Goal: Use online tool/utility: Utilize a website feature to perform a specific function

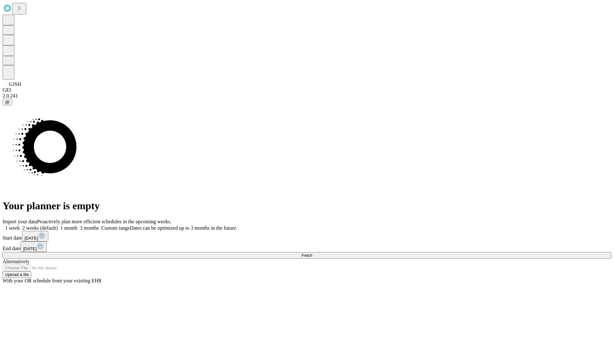
click at [312, 253] on span "Fetch" at bounding box center [306, 255] width 11 height 5
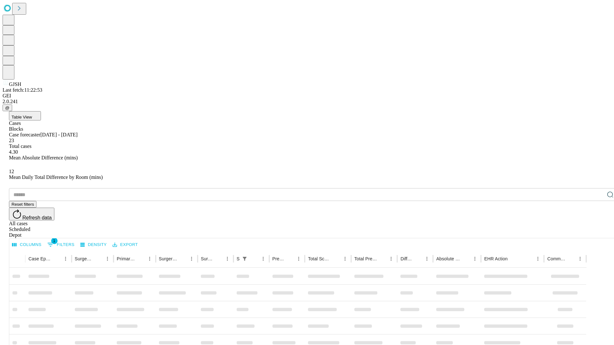
click at [32, 115] on span "Table View" at bounding box center [22, 117] width 20 height 5
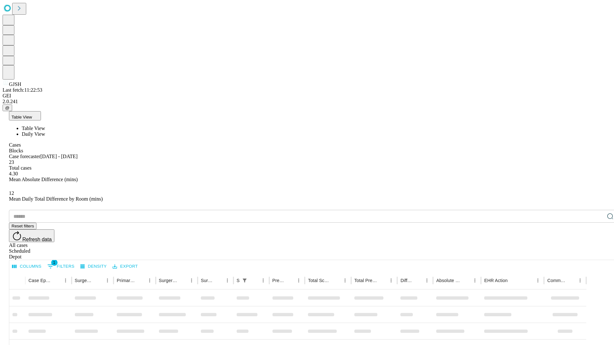
click at [45, 131] on span "Daily View" at bounding box center [33, 133] width 23 height 5
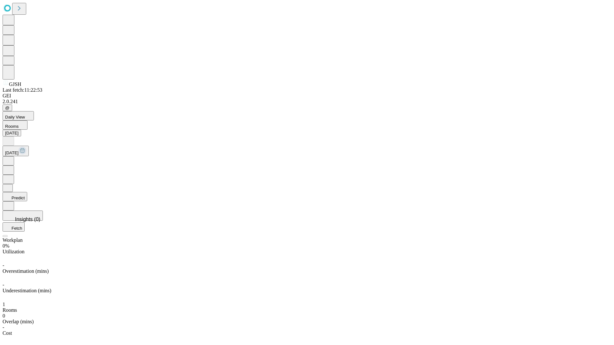
click at [27, 192] on button "Predict" at bounding box center [15, 196] width 25 height 9
